Goal: Communication & Community: Ask a question

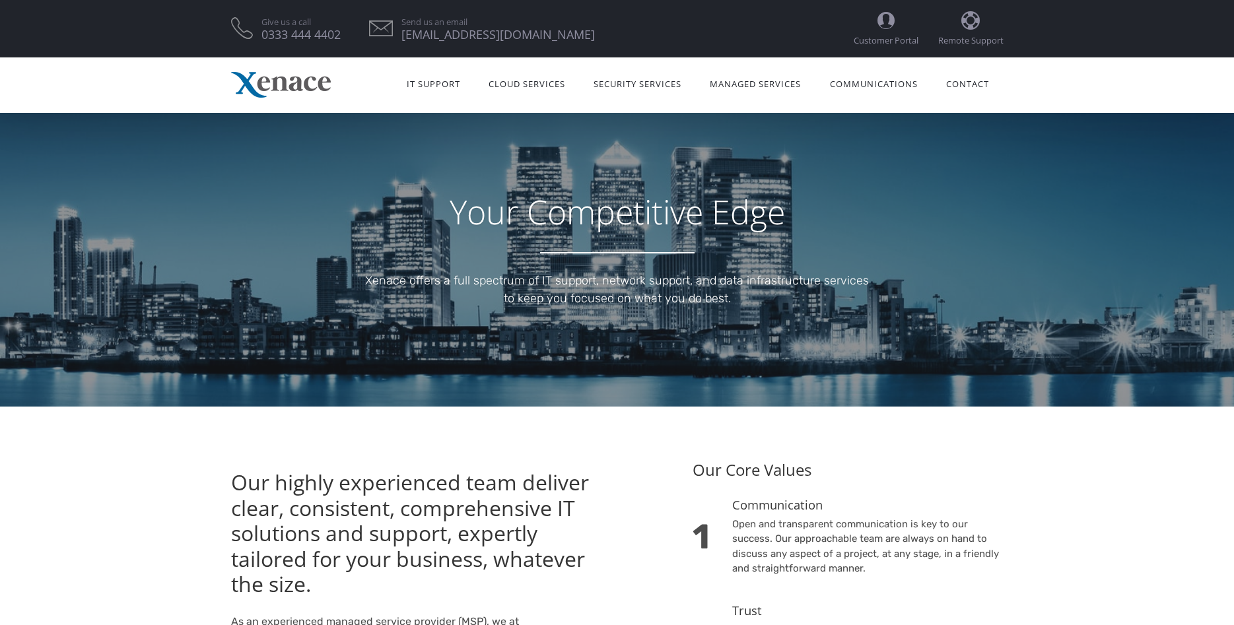
click at [976, 87] on link "Contact" at bounding box center [967, 83] width 71 height 42
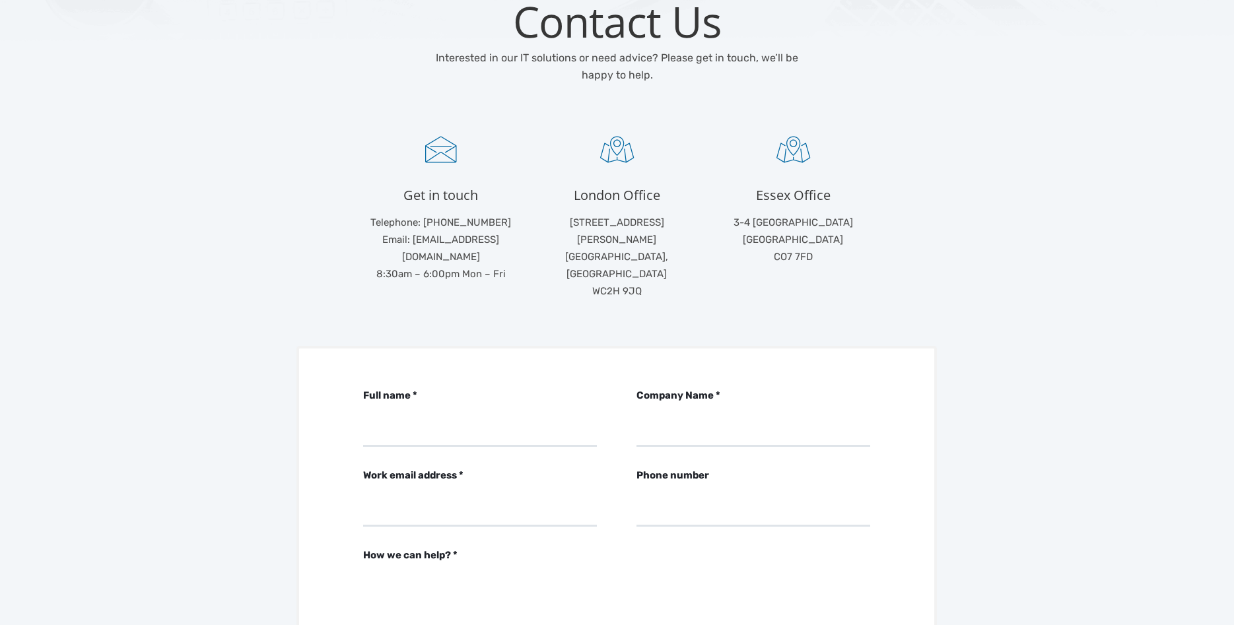
scroll to position [271, 0]
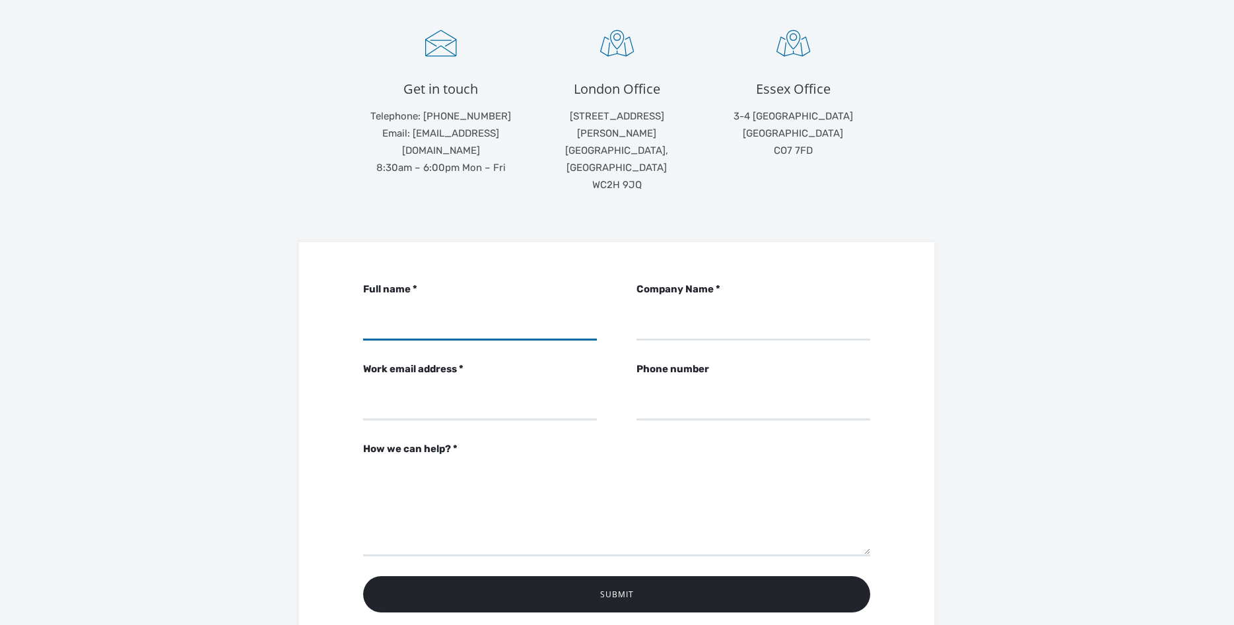
click at [456, 304] on input "Full name *" at bounding box center [480, 322] width 234 height 36
type input "[PERSON_NAME]"
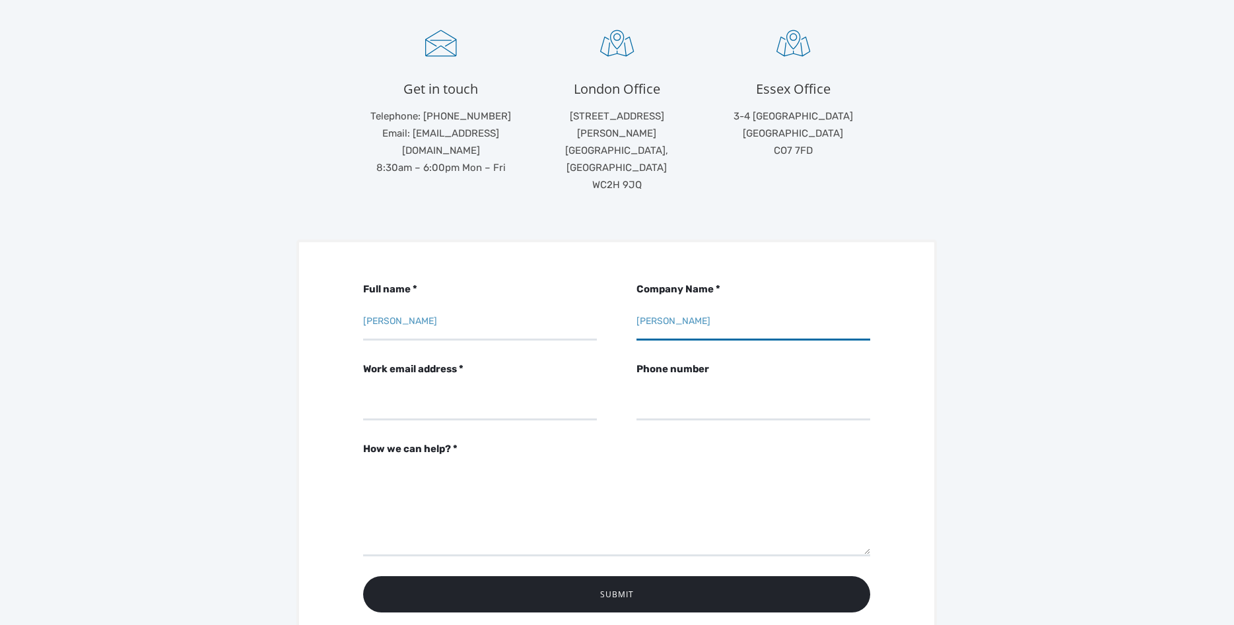
type input "[PERSON_NAME]"
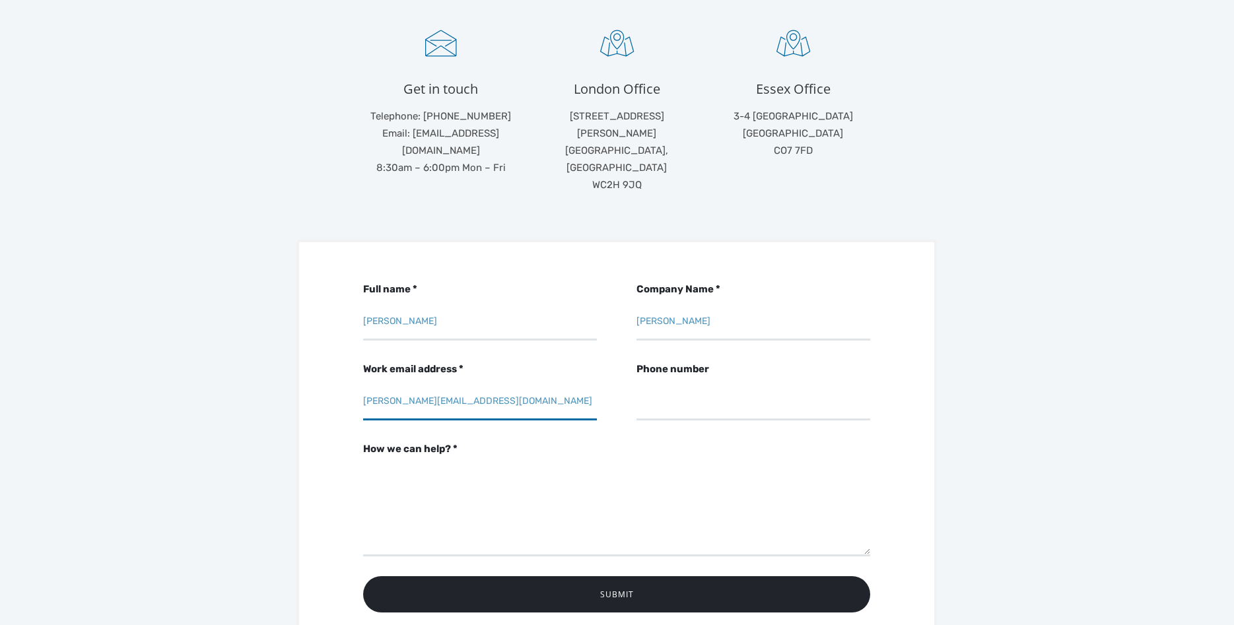
type input "[PERSON_NAME][EMAIL_ADDRESS][DOMAIN_NAME]"
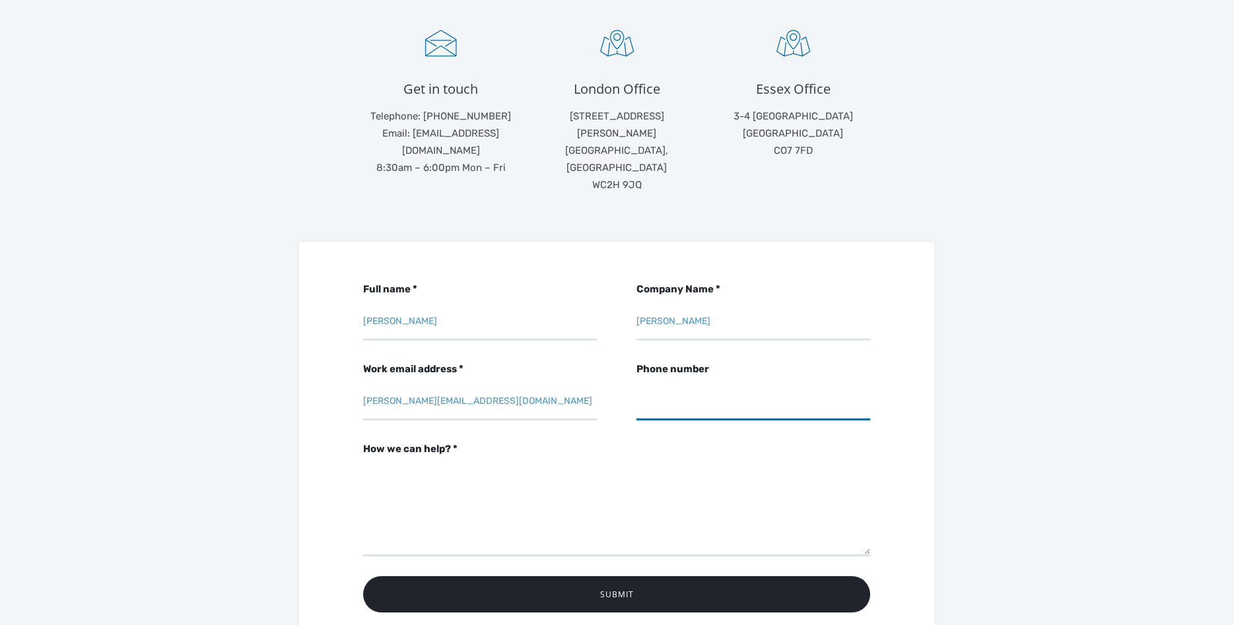
click at [646, 384] on input "Phone number" at bounding box center [754, 402] width 234 height 36
type input "07814883229"
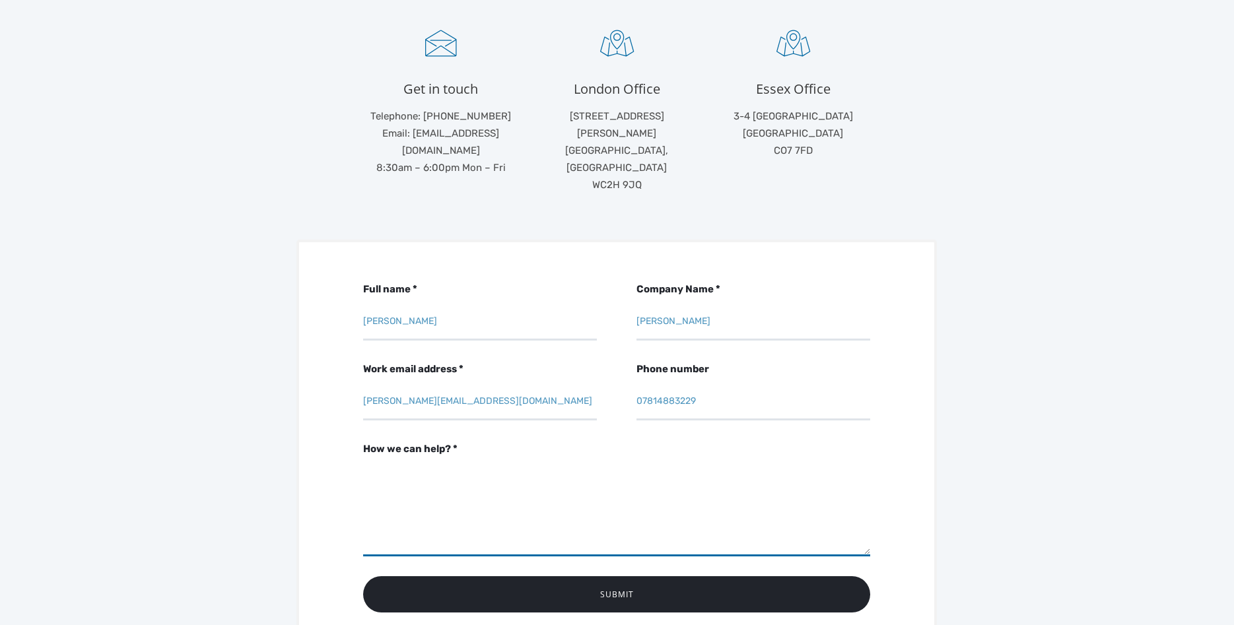
click at [590, 464] on textarea "How we can help? *" at bounding box center [616, 510] width 507 height 92
paste textarea "ak_hp_textarea: "botpayload""
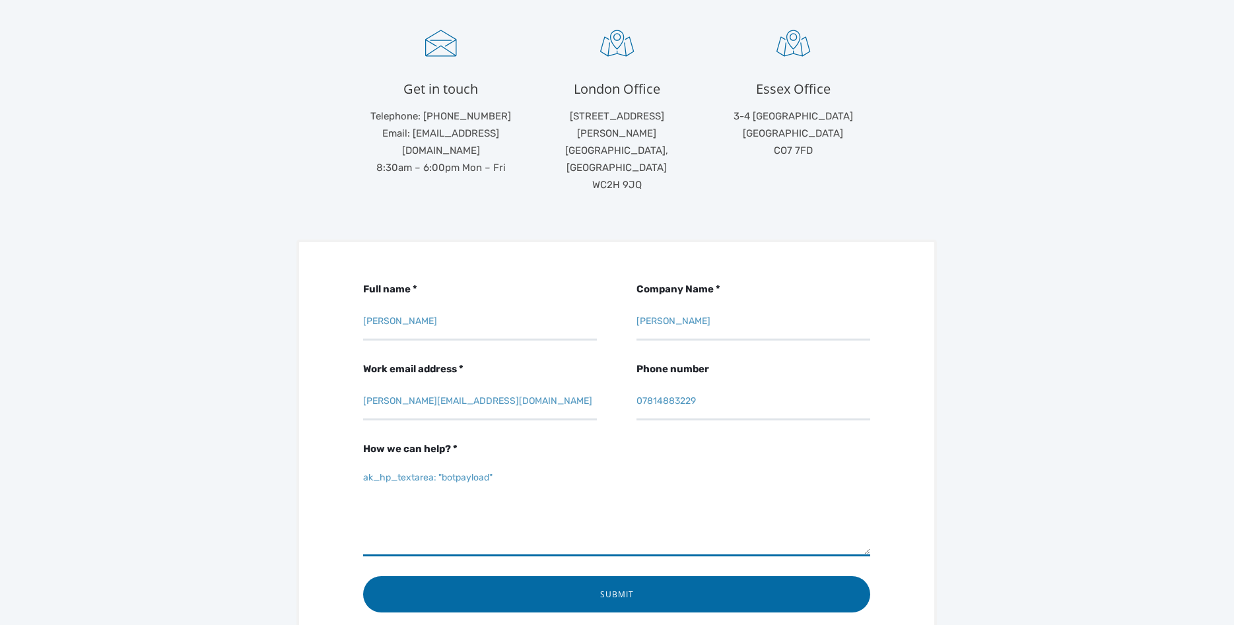
type textarea "ak_hp_textarea: "botpayload""
click at [576, 576] on input "Submit" at bounding box center [616, 594] width 507 height 36
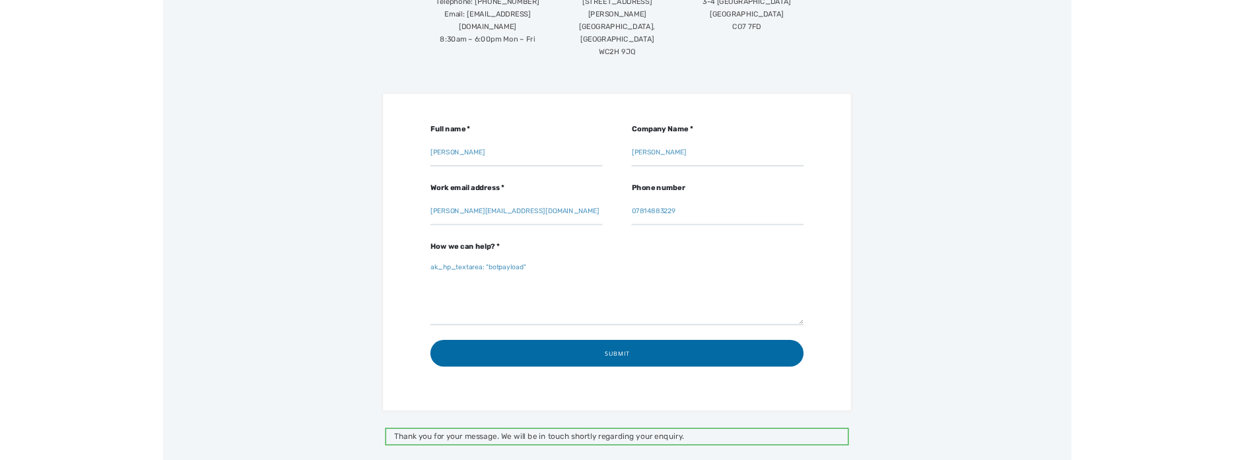
scroll to position [392, 0]
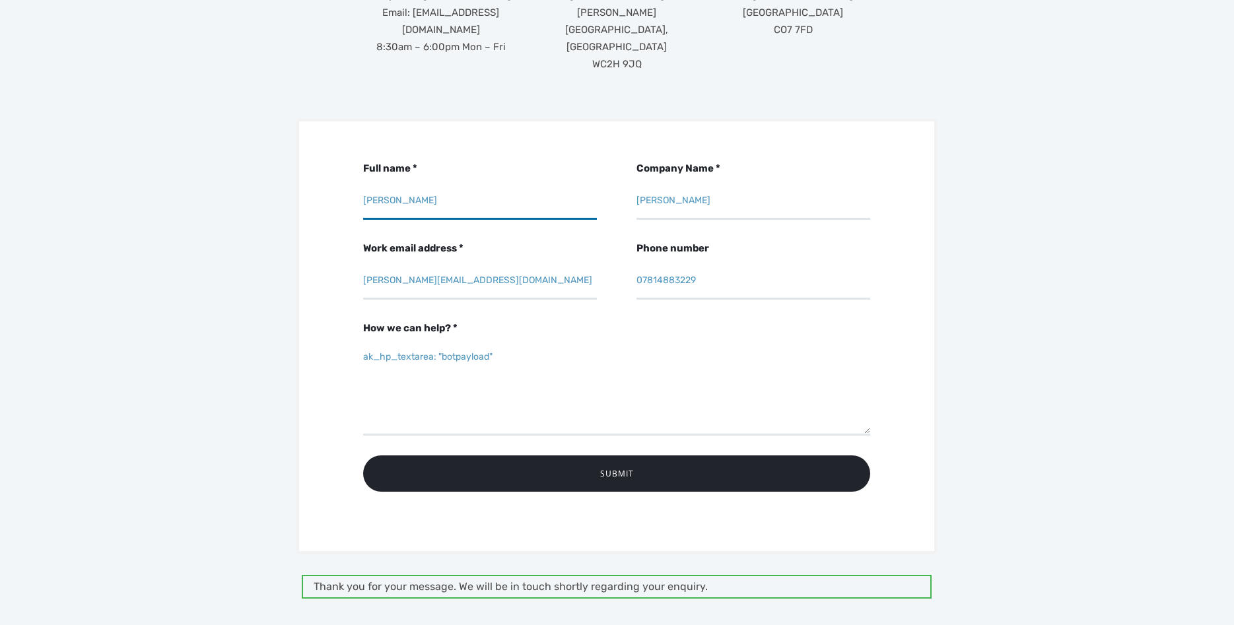
click at [535, 184] on input "Barry" at bounding box center [480, 202] width 234 height 36
paste input "<b>CRAIG</b>"
type input "<b>CRAIG</b>"
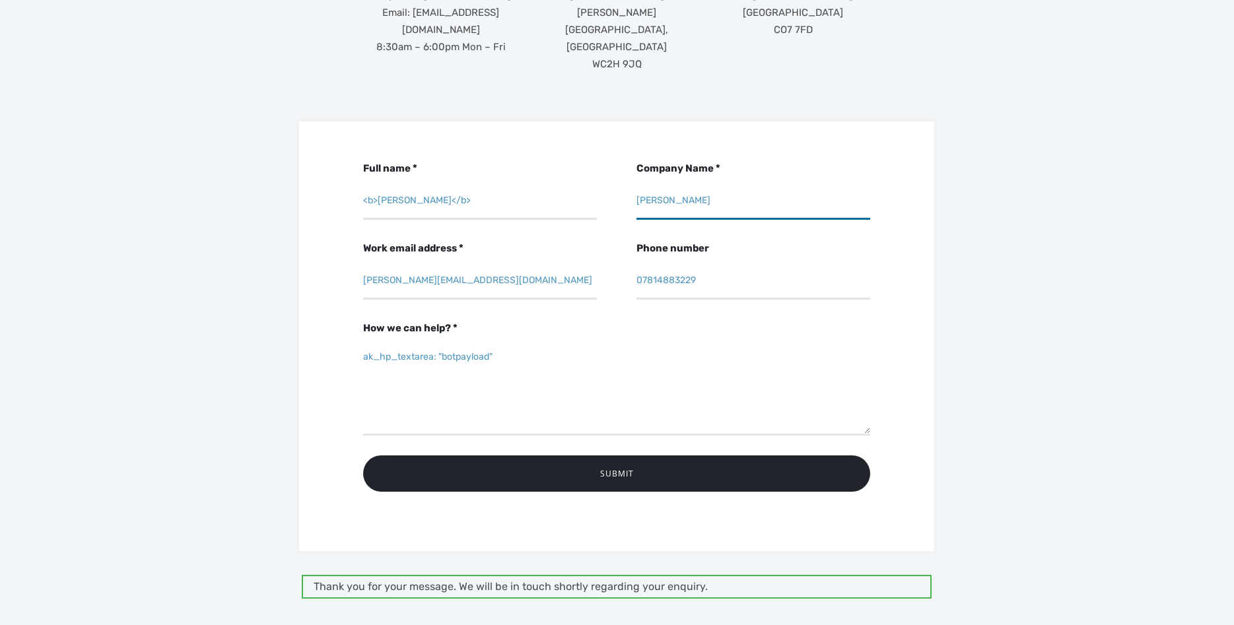
click at [697, 184] on input "Higgins" at bounding box center [754, 202] width 234 height 36
paste input "<script>alert(1)</script>"
type input "<script>alert(1)</script>"
click at [431, 263] on input "barry@pm.me" at bounding box center [480, 281] width 234 height 36
type input "luca@live.com"
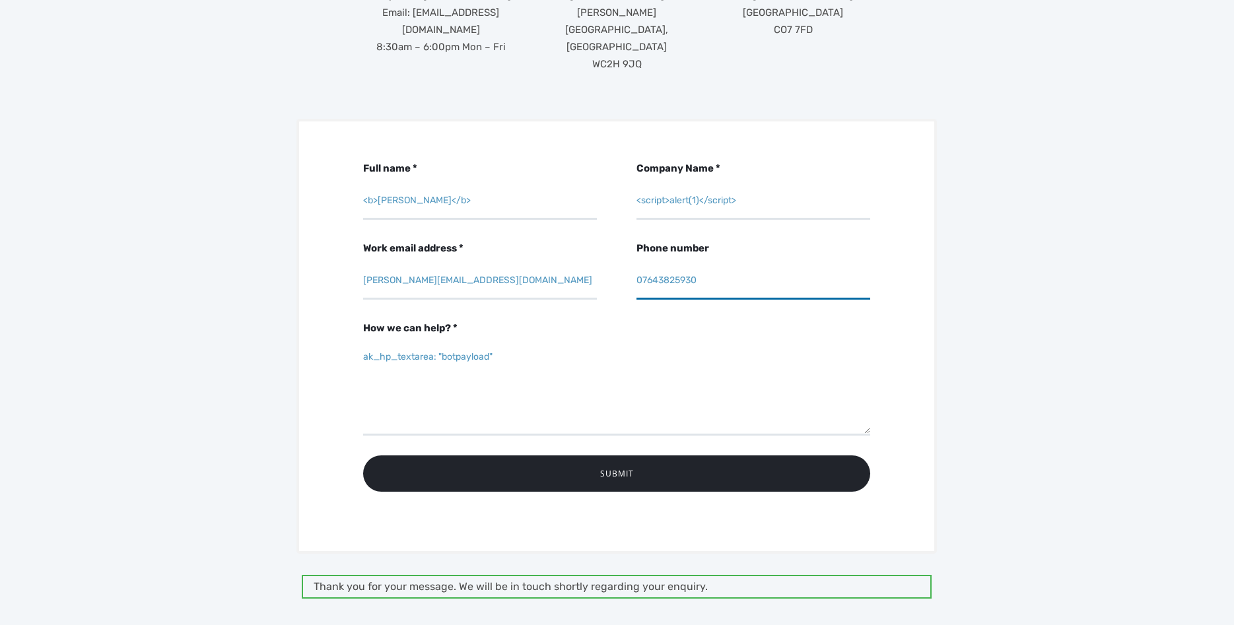
type input "07643825930"
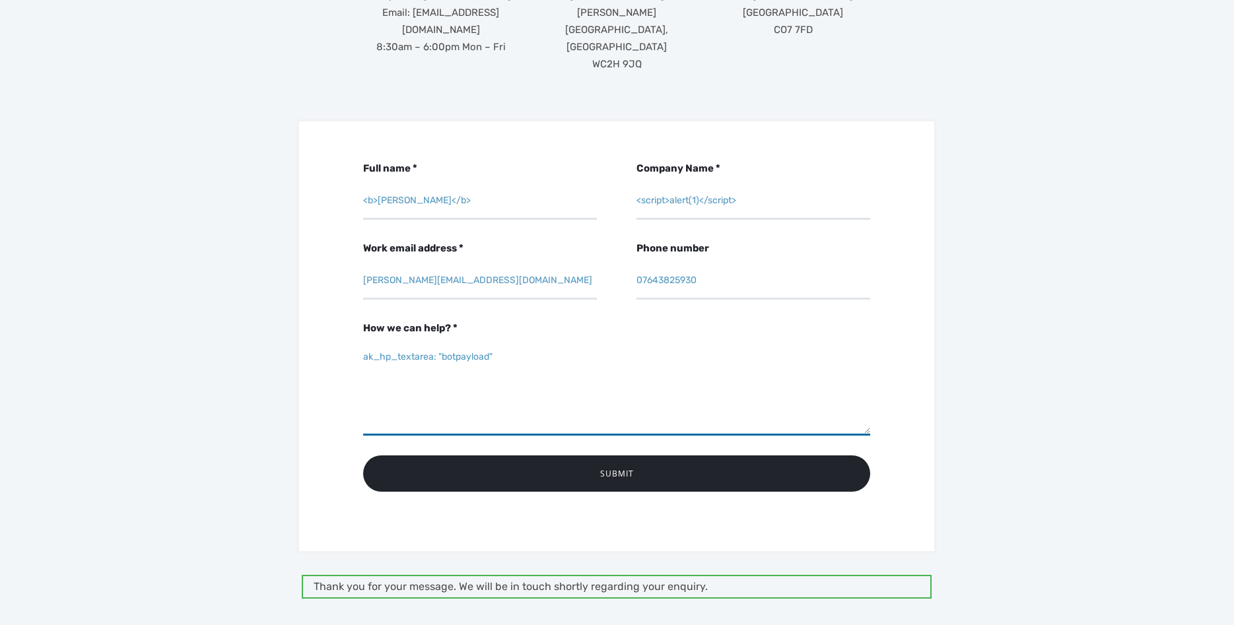
click at [395, 343] on textarea "ak_hp_textarea: "botpayload"" at bounding box center [616, 389] width 507 height 92
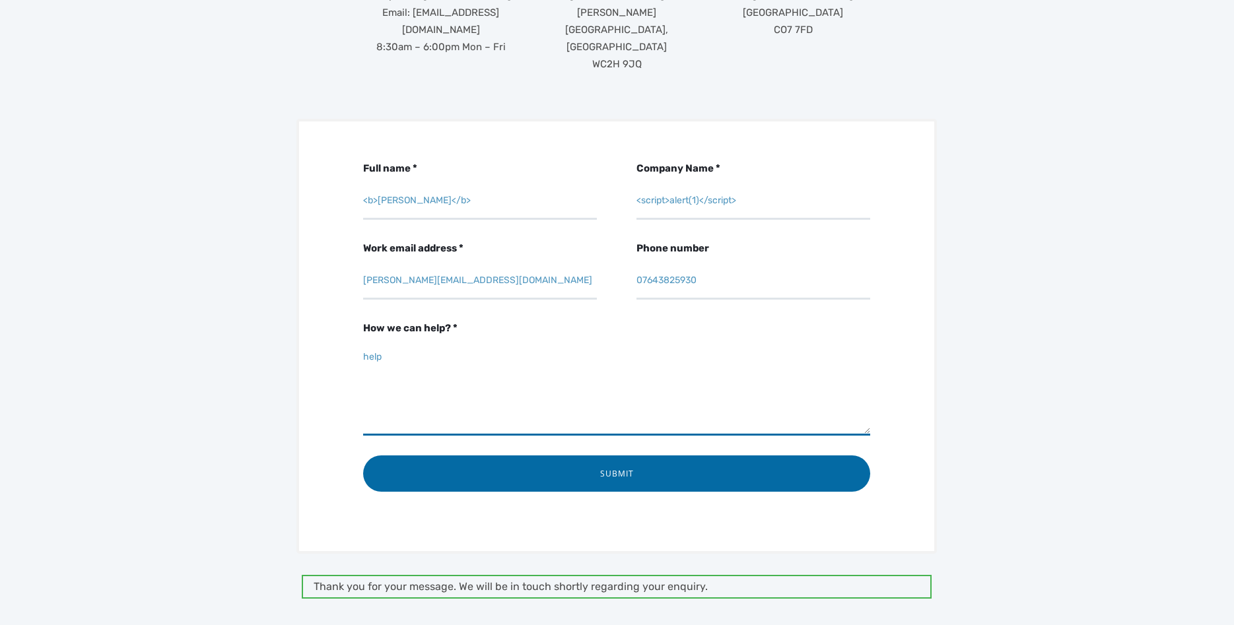
type textarea "help"
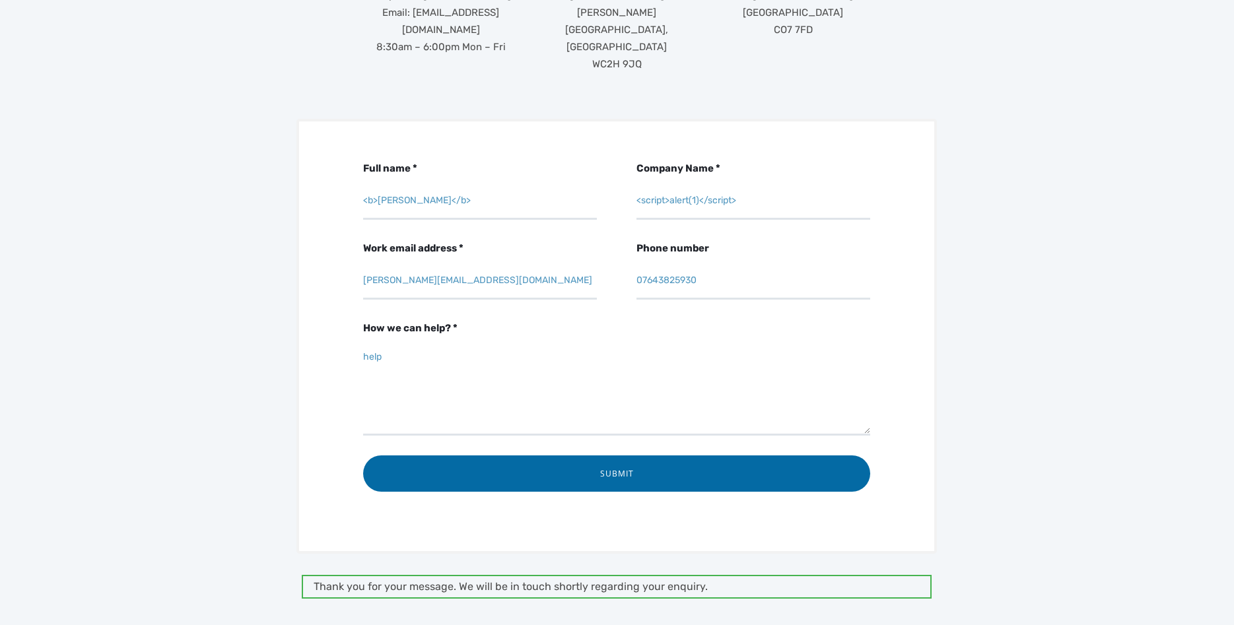
click at [473, 456] on input "Submit" at bounding box center [616, 474] width 507 height 36
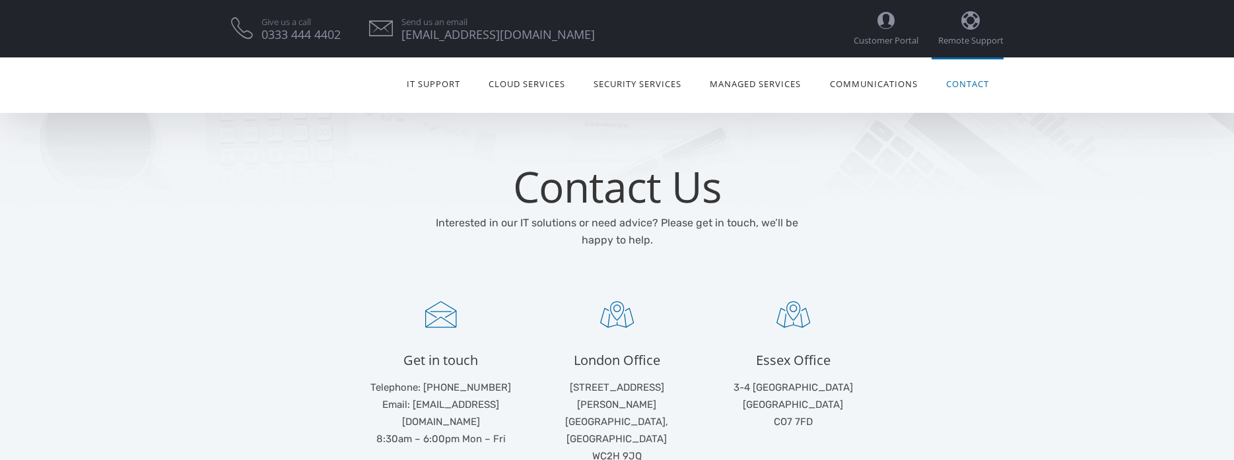
scroll to position [392, 0]
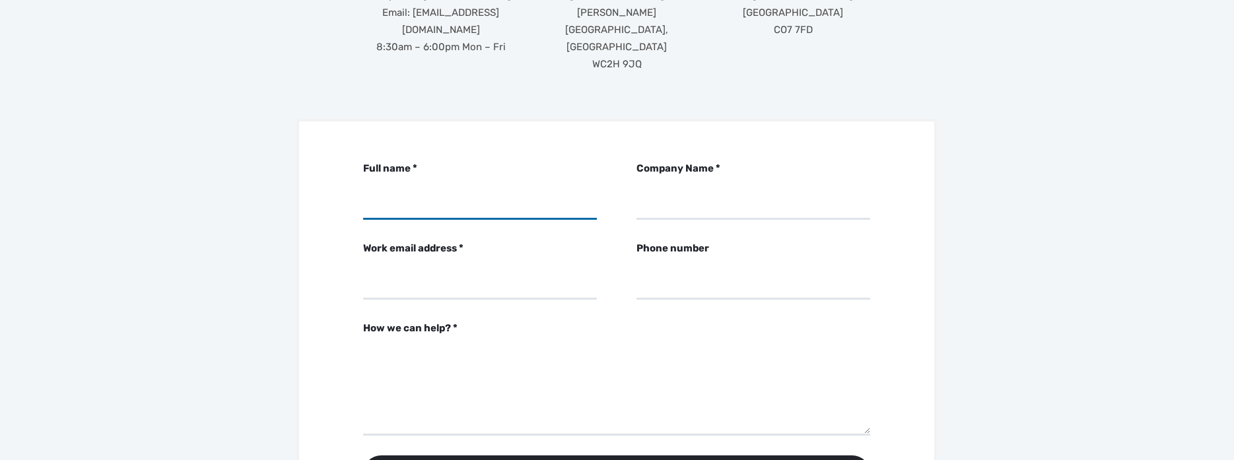
click at [460, 184] on input "Full name *" at bounding box center [480, 202] width 234 height 36
paste input "<script>alert(1)</script>"
type input "<script>alert(1)</script>"
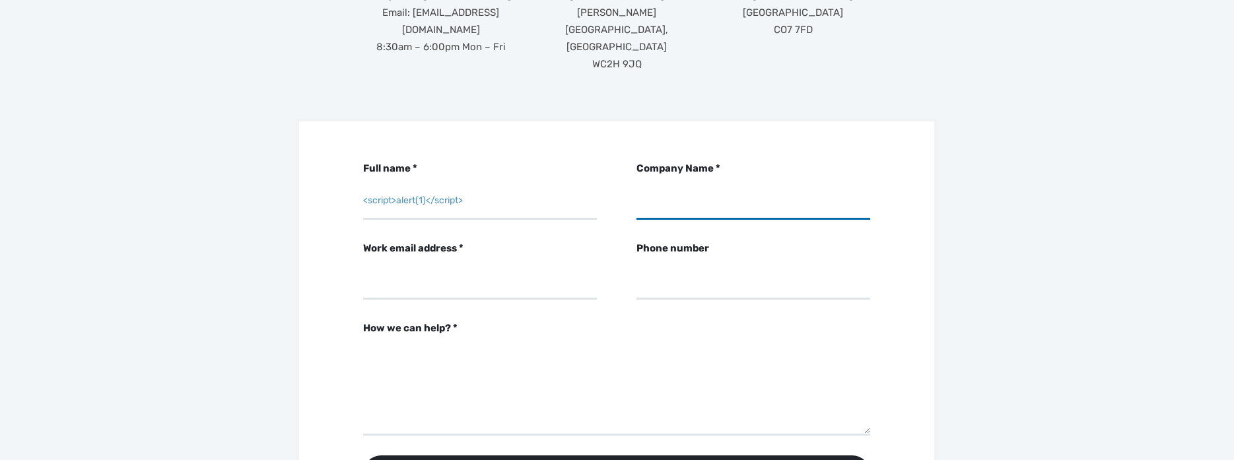
click at [716, 184] on input "Company Name *" at bounding box center [754, 202] width 234 height 36
paste input "<script>alert(1)</script>"
type input "<script>alert(1)</script>"
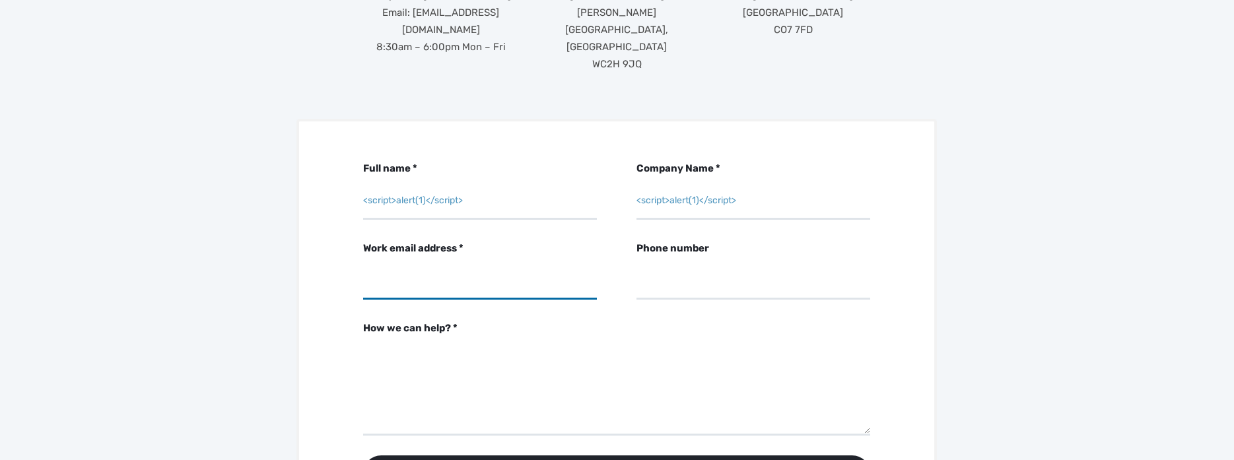
click at [508, 263] on input "Work email address *" at bounding box center [480, 281] width 234 height 36
type input "liaal@hp.com"
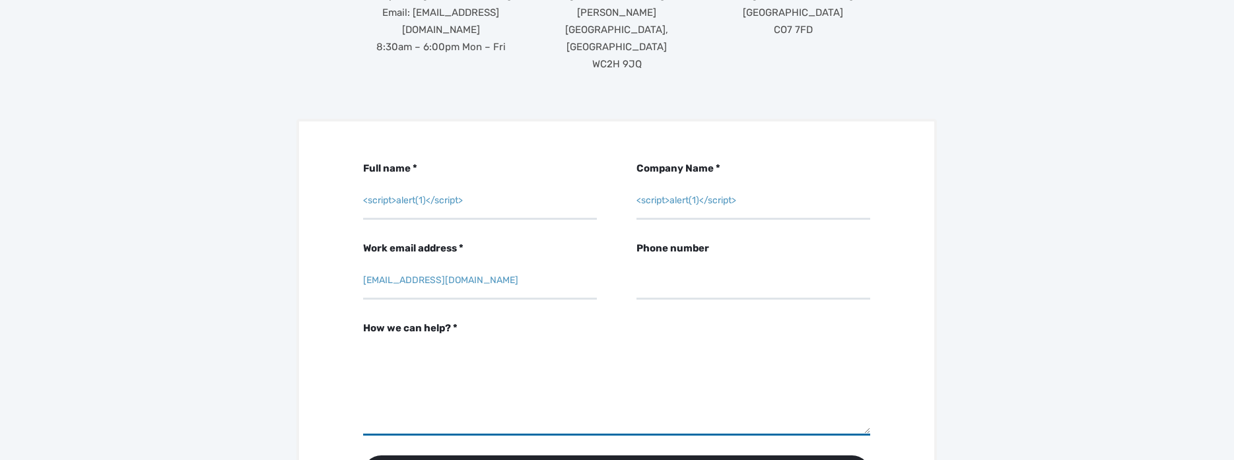
click at [423, 343] on textarea "How we can help? *" at bounding box center [616, 389] width 507 height 92
type textarea "it support"
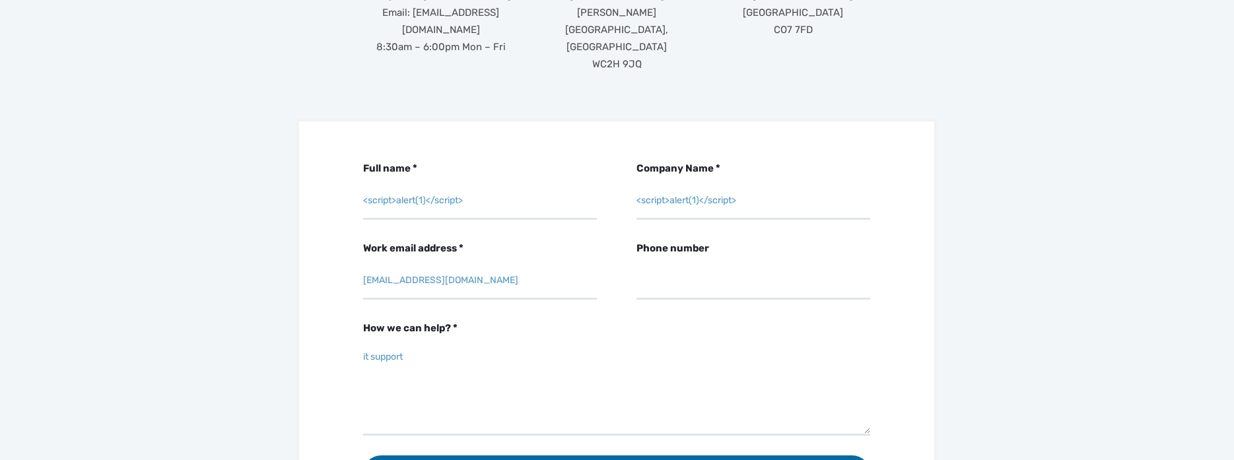
click at [216, 401] on div "Full name * <script>alert(1)</script> Company Name * <script>alert(1)</script> …" at bounding box center [617, 369] width 1234 height 501
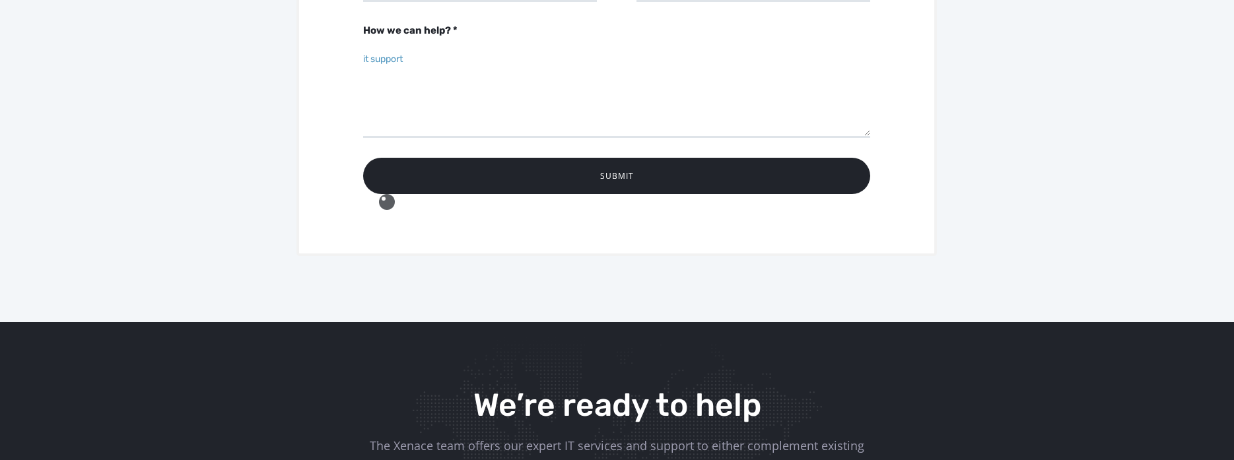
scroll to position [739, 0]
